Goal: Find contact information: Find contact information

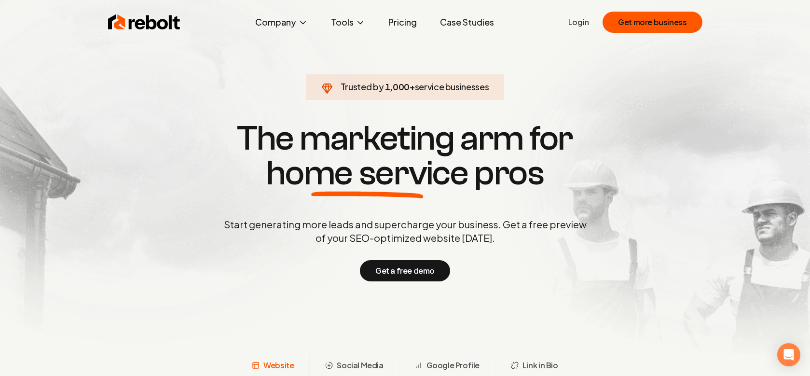
click at [586, 20] on link "Login" at bounding box center [579, 22] width 21 height 12
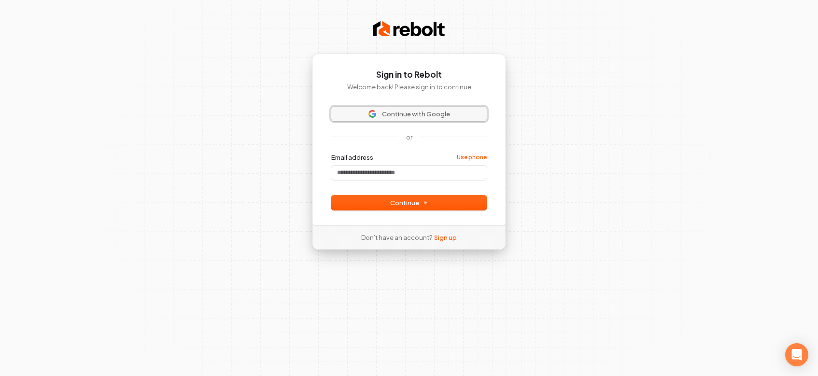
click at [404, 115] on span "Continue with Google" at bounding box center [416, 114] width 68 height 9
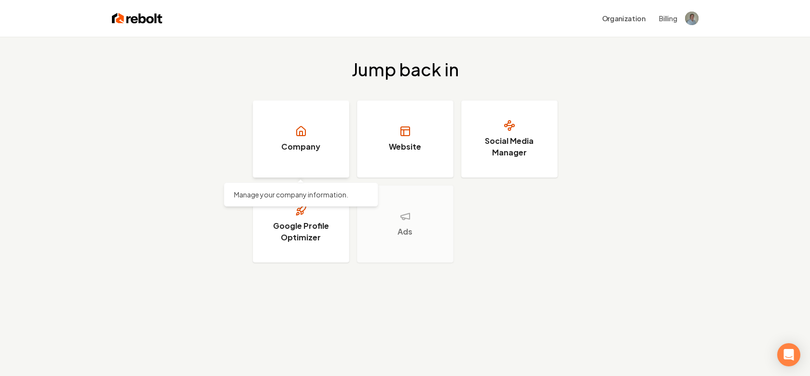
click at [314, 151] on h3 "Company" at bounding box center [300, 147] width 39 height 12
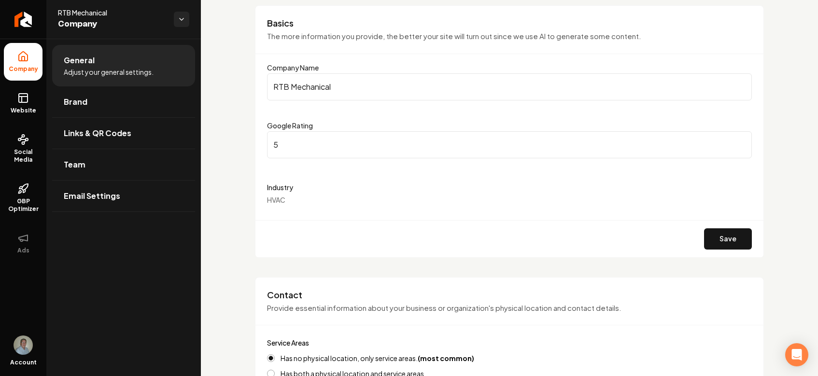
scroll to position [97, 0]
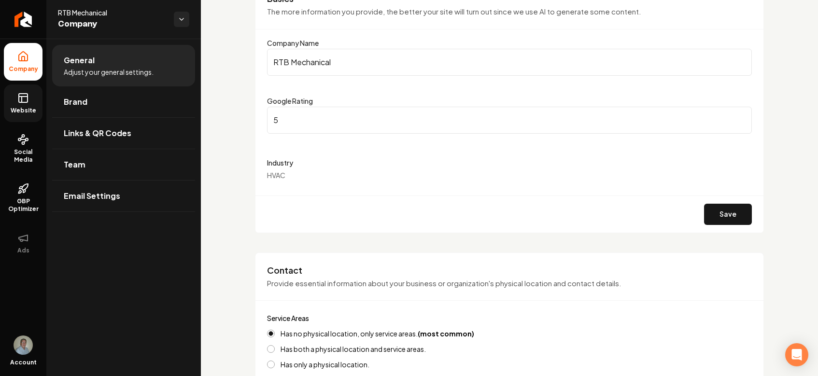
click at [28, 98] on rect at bounding box center [23, 98] width 9 height 9
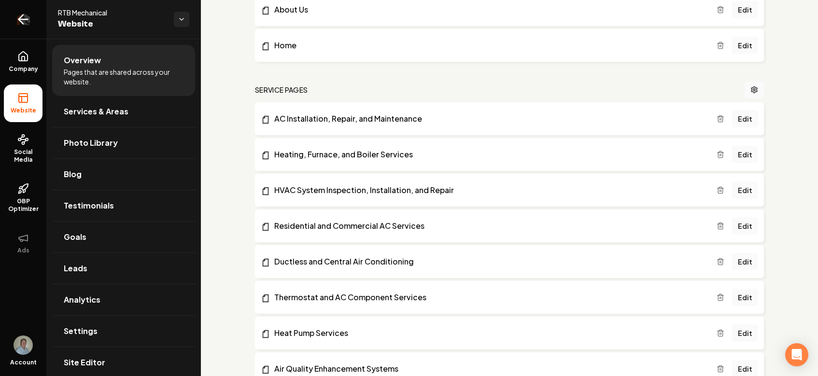
click at [25, 13] on icon "Return to dashboard" at bounding box center [22, 19] width 15 height 15
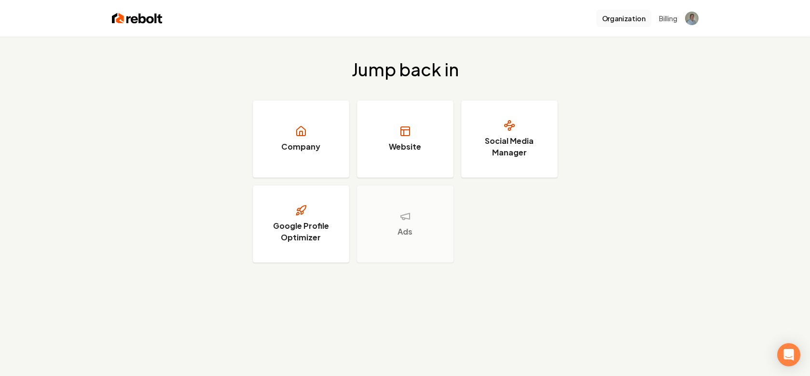
click at [631, 21] on button "Organization" at bounding box center [624, 18] width 55 height 17
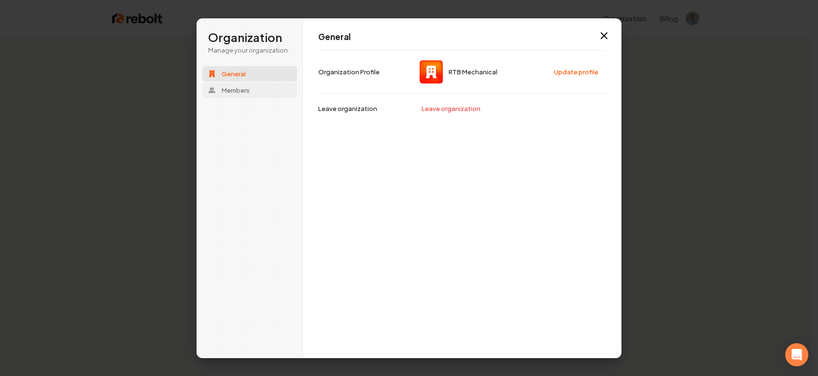
click at [227, 94] on span "Members" at bounding box center [236, 90] width 28 height 9
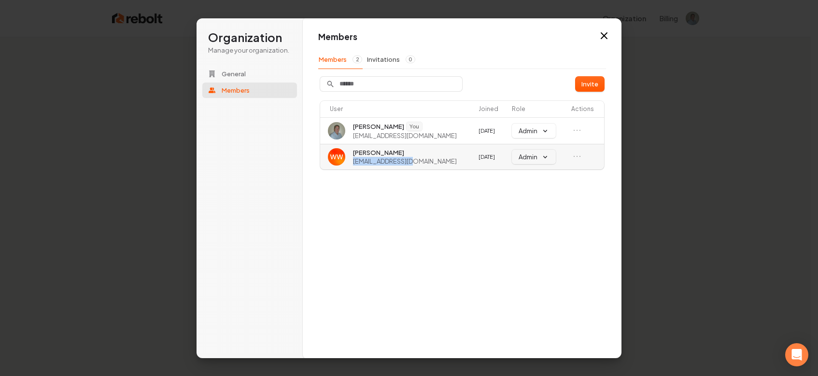
drag, startPoint x: 353, startPoint y: 161, endPoint x: 409, endPoint y: 165, distance: 55.6
click at [409, 165] on span "will@rebolthq.com" at bounding box center [405, 161] width 104 height 9
copy span "will@rebolthq.com"
click at [602, 35] on icon "button" at bounding box center [604, 36] width 12 height 12
